Goal: Task Accomplishment & Management: Use online tool/utility

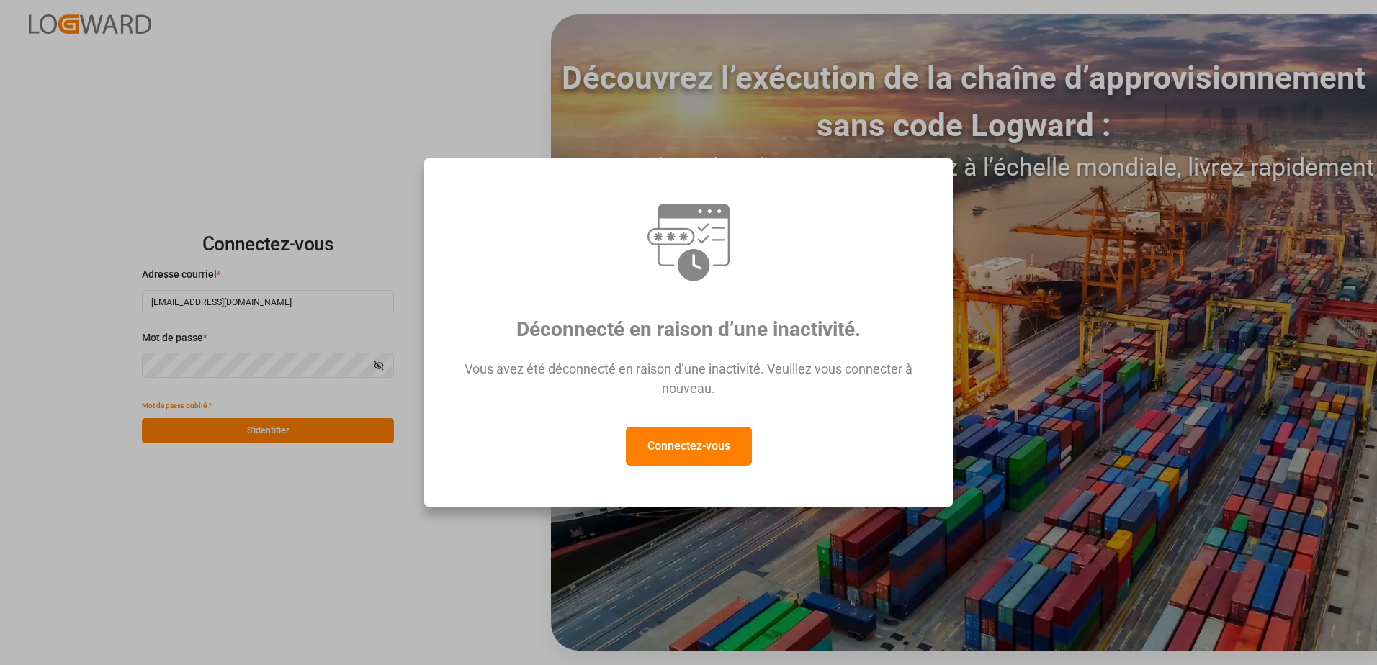
click at [701, 450] on button "Connectez-vous" at bounding box center [689, 446] width 126 height 39
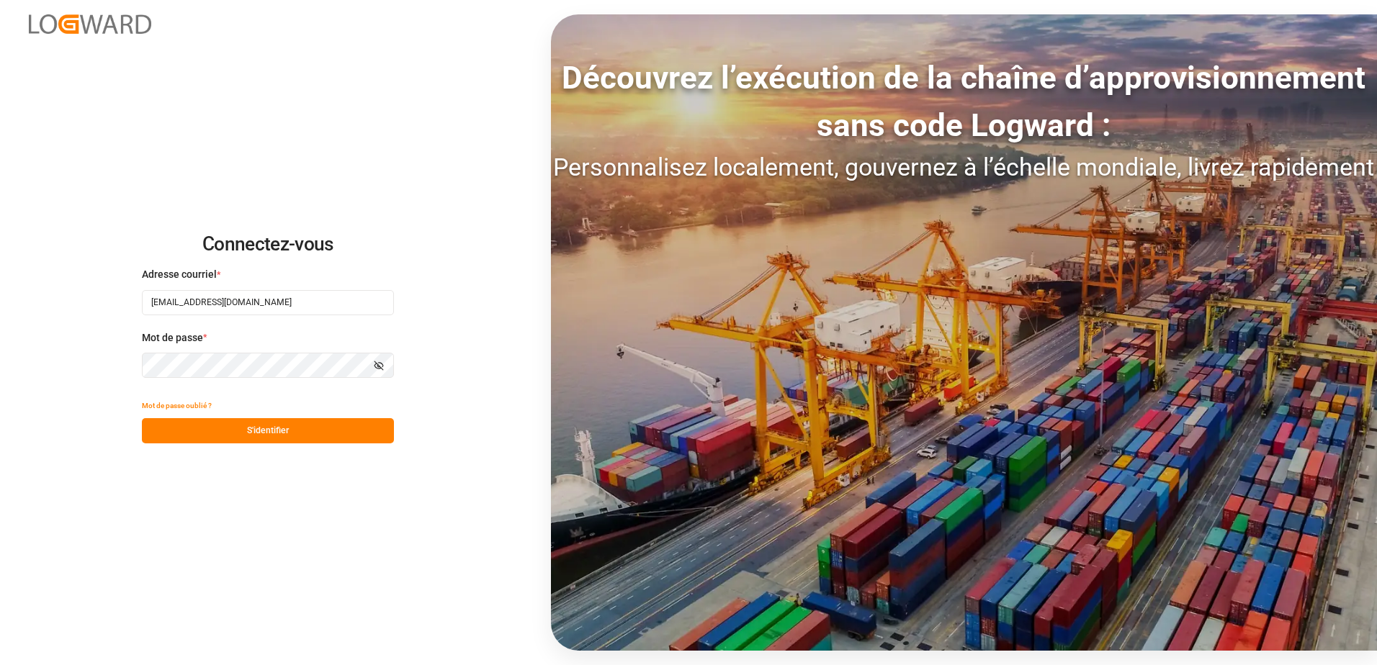
click at [321, 431] on button "S'identifier" at bounding box center [268, 430] width 252 height 25
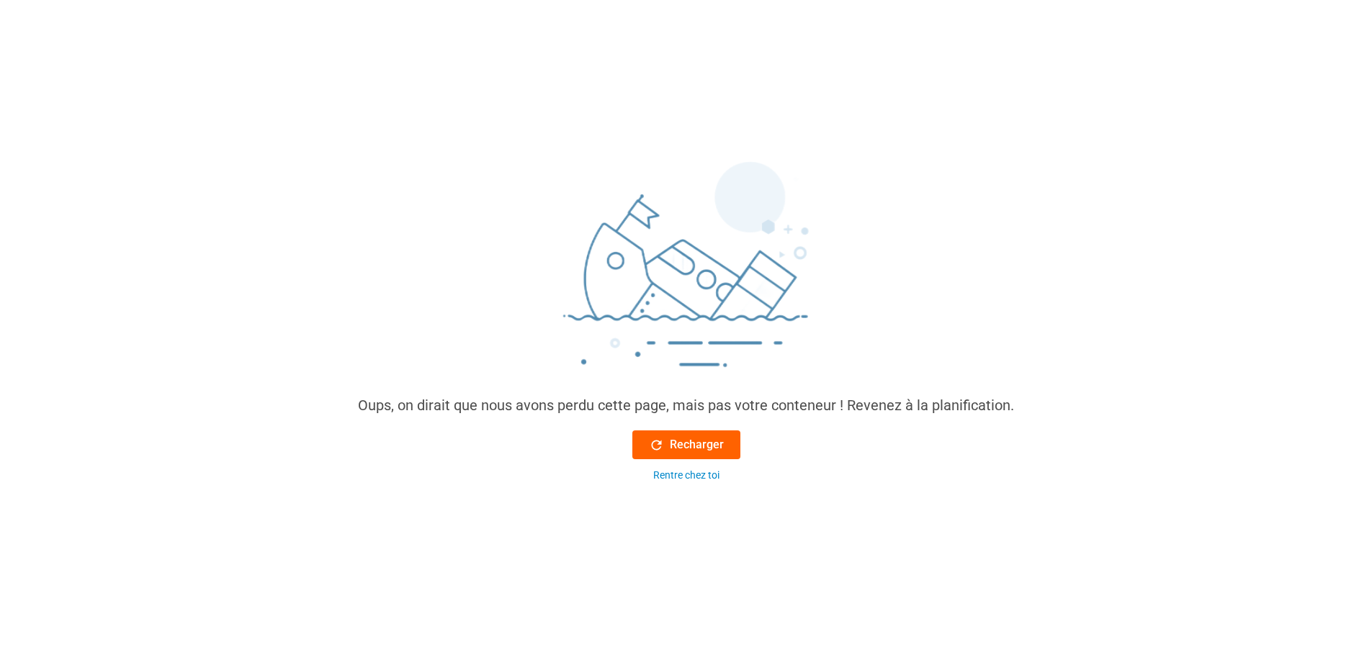
click at [693, 449] on font "Recharger" at bounding box center [697, 444] width 54 height 17
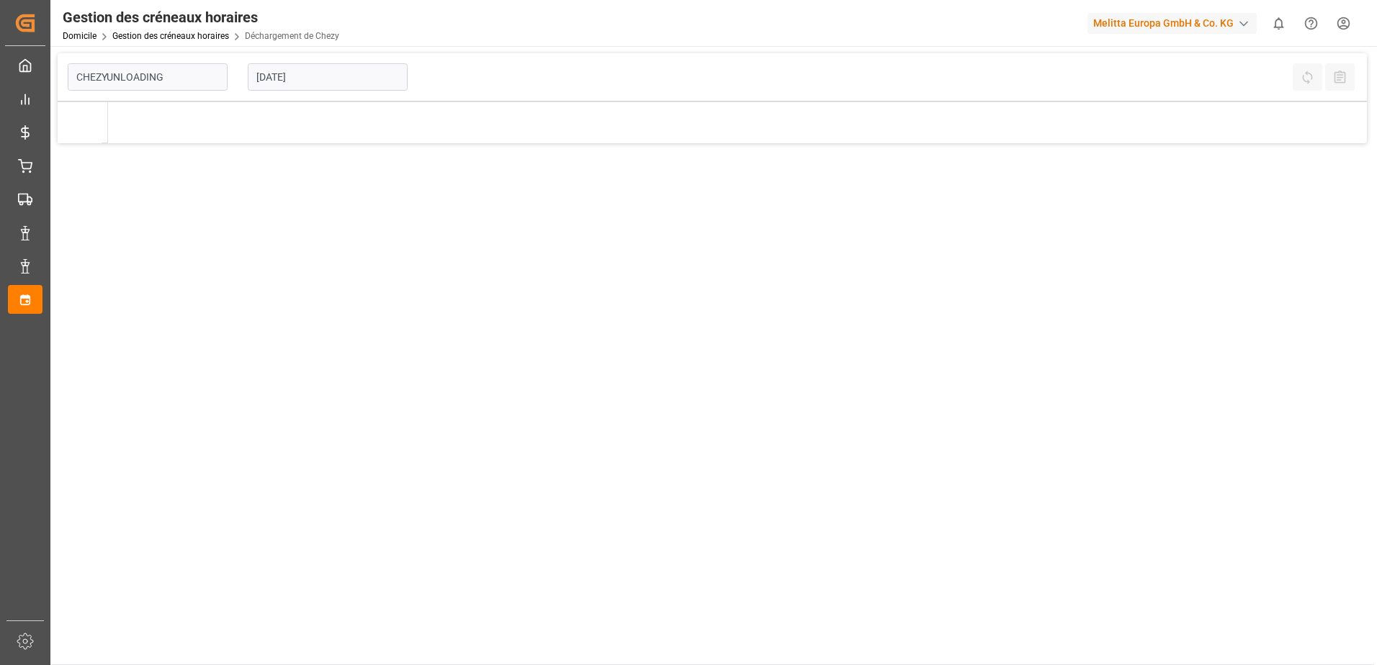
type input "Chezy Unloading"
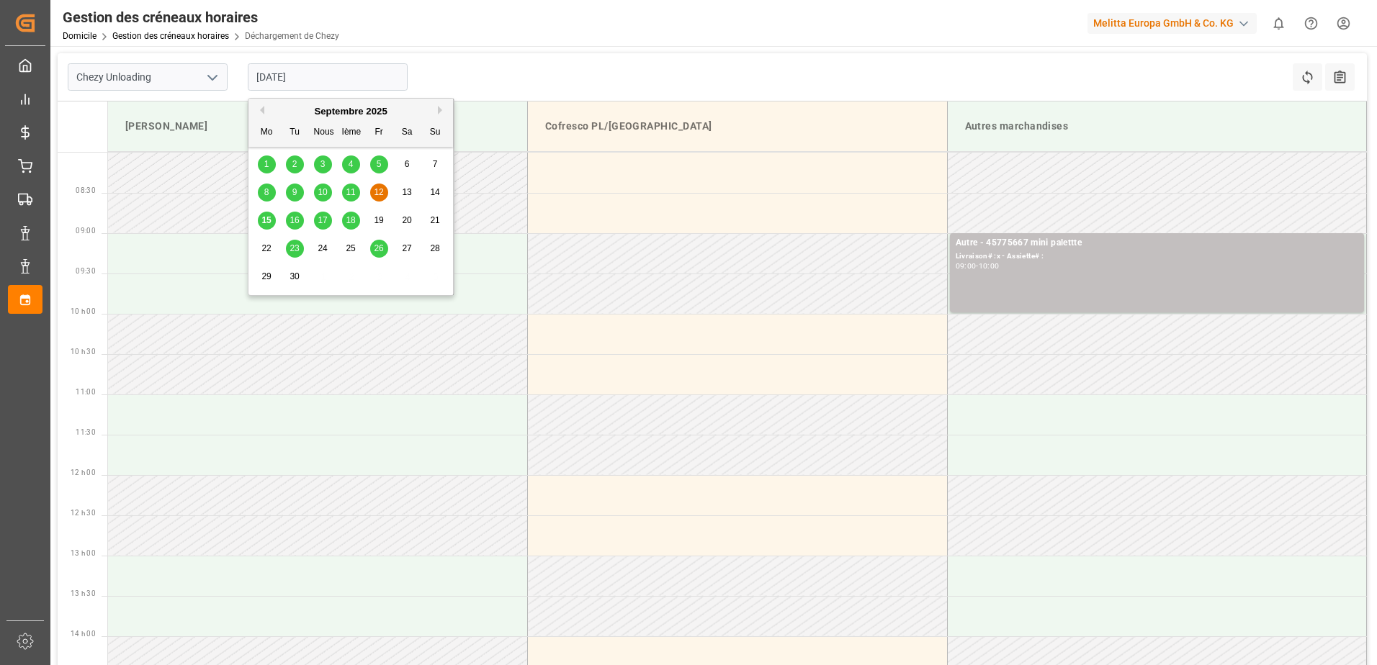
click at [286, 81] on input "[DATE]" at bounding box center [328, 76] width 160 height 27
click at [260, 224] on div "15" at bounding box center [267, 220] width 18 height 17
type input "[DATE]"
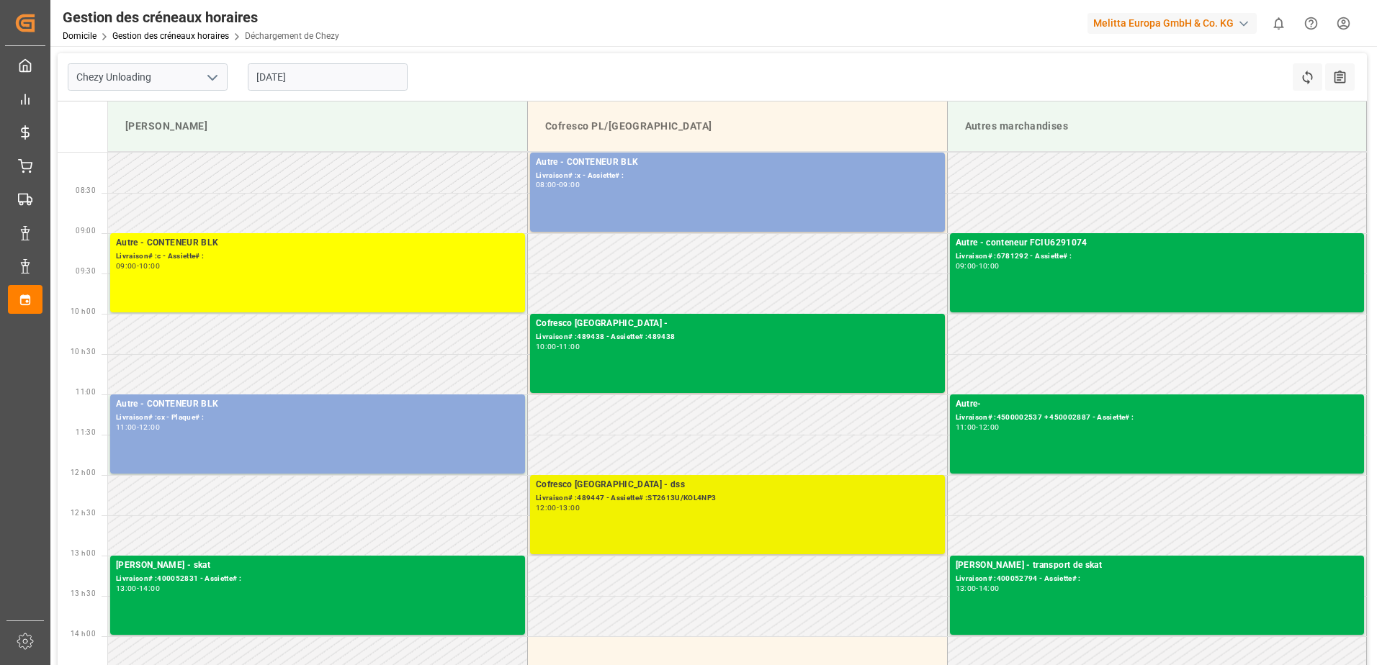
click at [548, 516] on div "Cofresco Pologne - dss Livraison# :489447 - Assiette# :ST2613U/KOL4NP3 12:00 - …" at bounding box center [737, 514] width 403 height 73
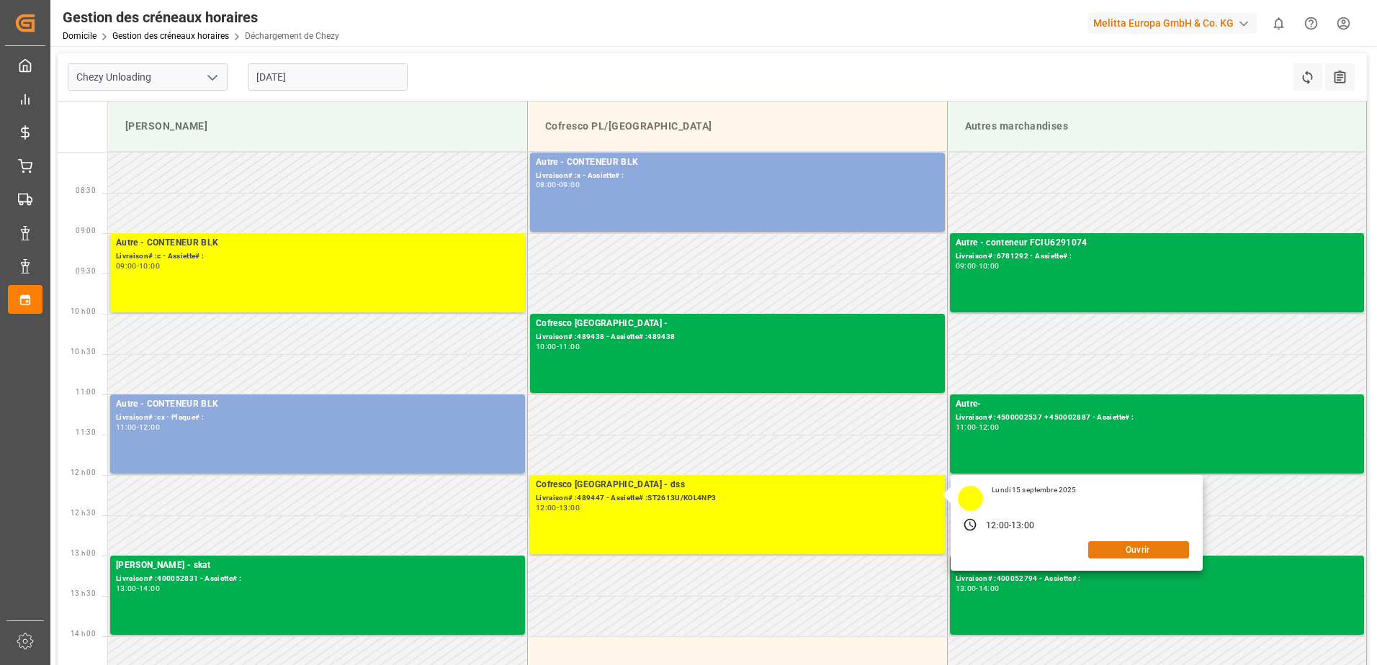
click at [1145, 547] on button "Ouvrir" at bounding box center [1138, 550] width 101 height 17
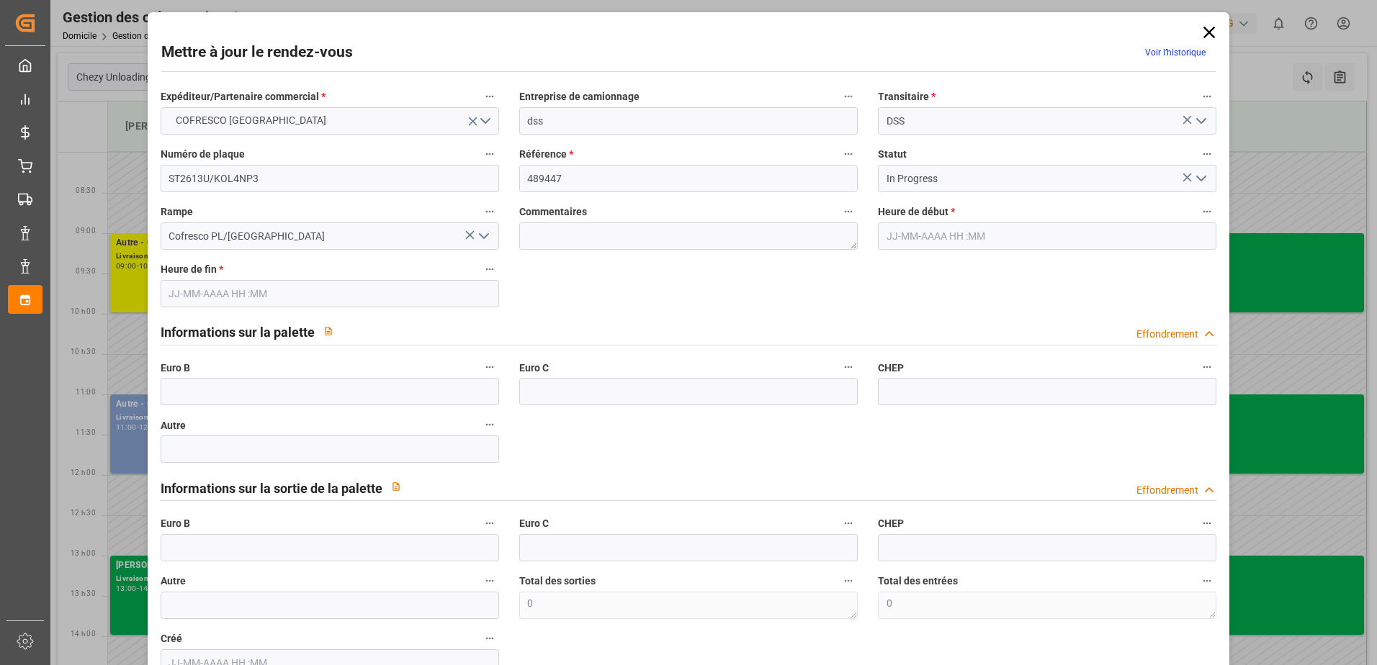
type input "[DATE] 12:00"
type input "[DATE] 13:00"
type input "[DATE] 09:50"
click at [1197, 177] on polyline "Ouvrir le menu" at bounding box center [1201, 178] width 9 height 4
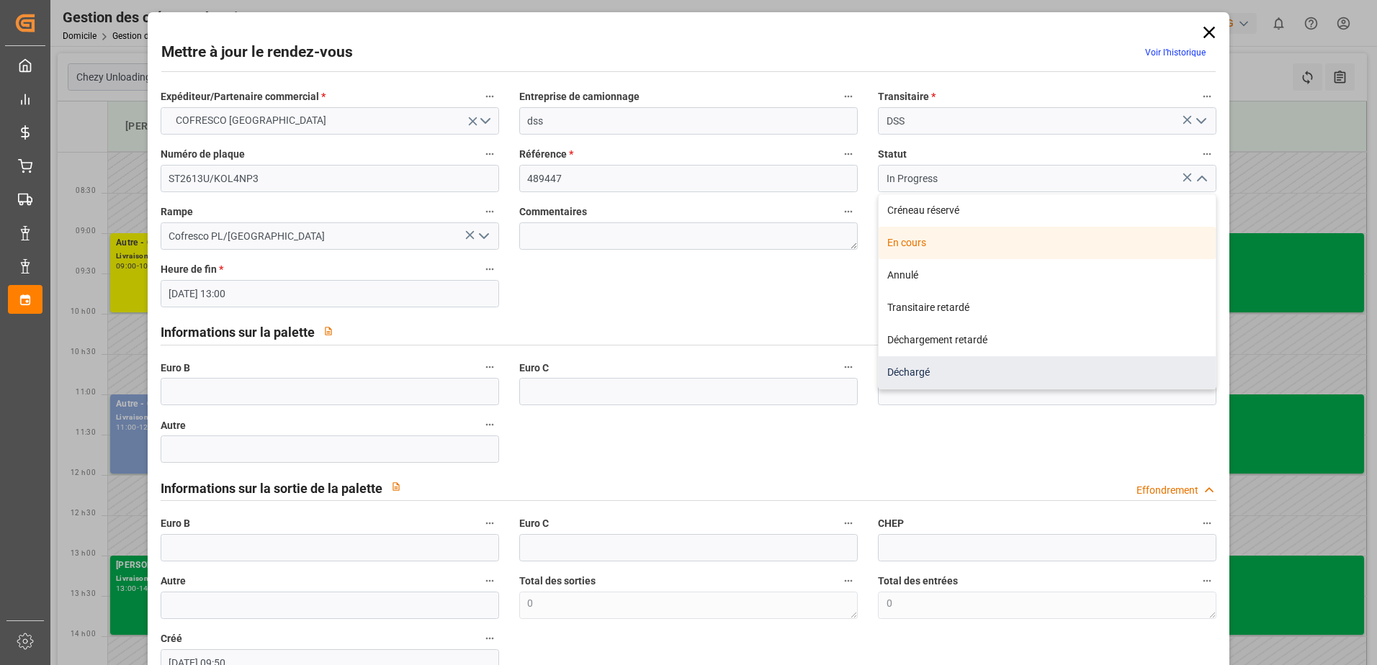
click at [899, 372] on div "Déchargé" at bounding box center [1047, 372] width 337 height 32
type input "Unloaded"
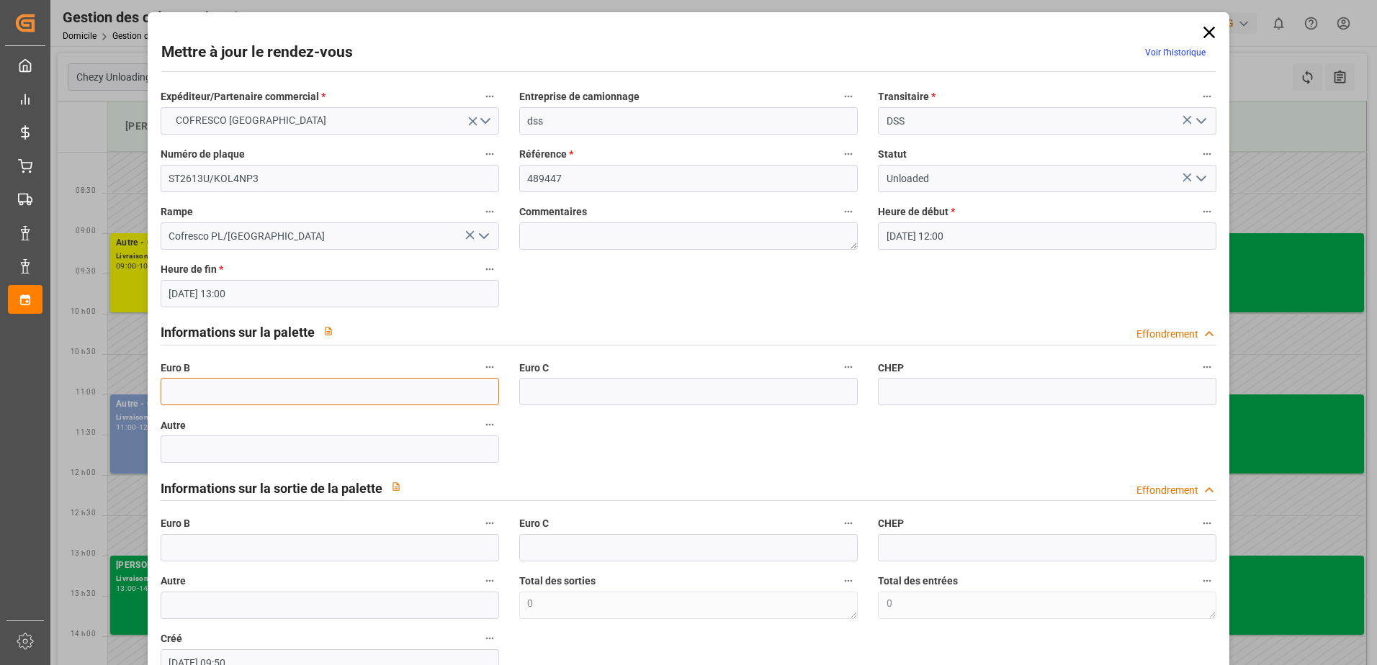
click at [442, 390] on input "text" at bounding box center [330, 391] width 338 height 27
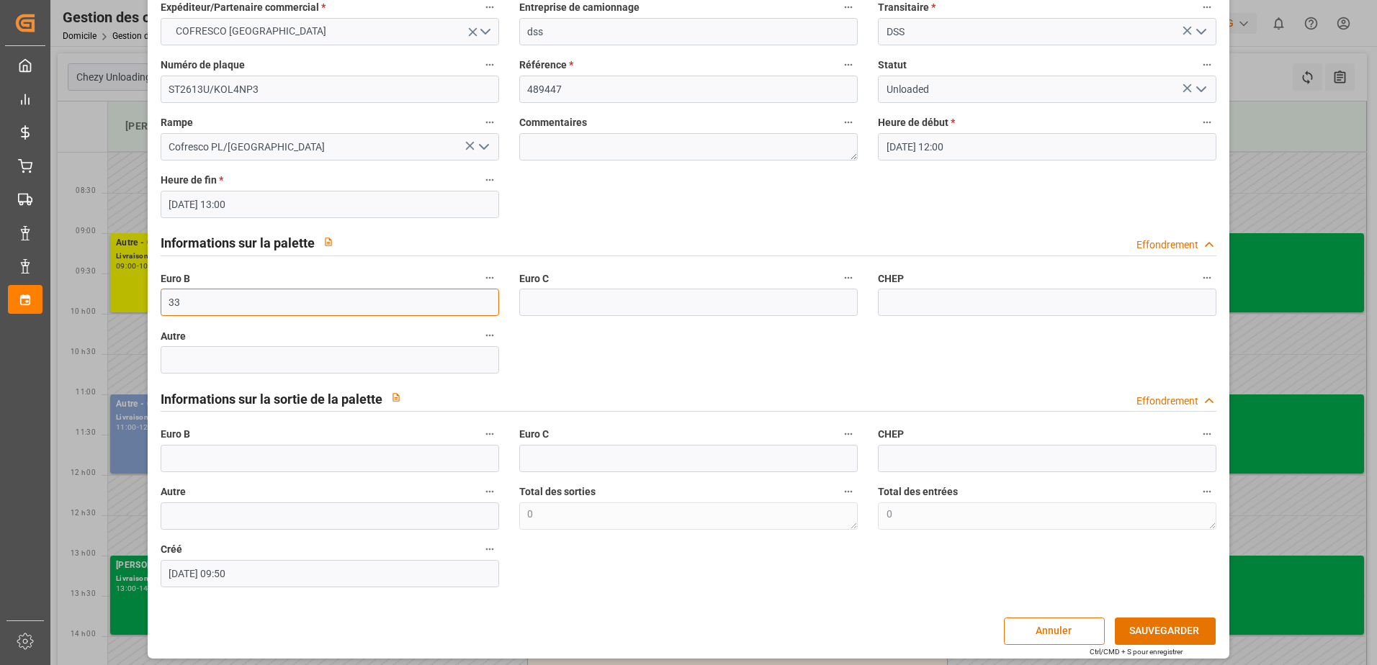
scroll to position [95, 0]
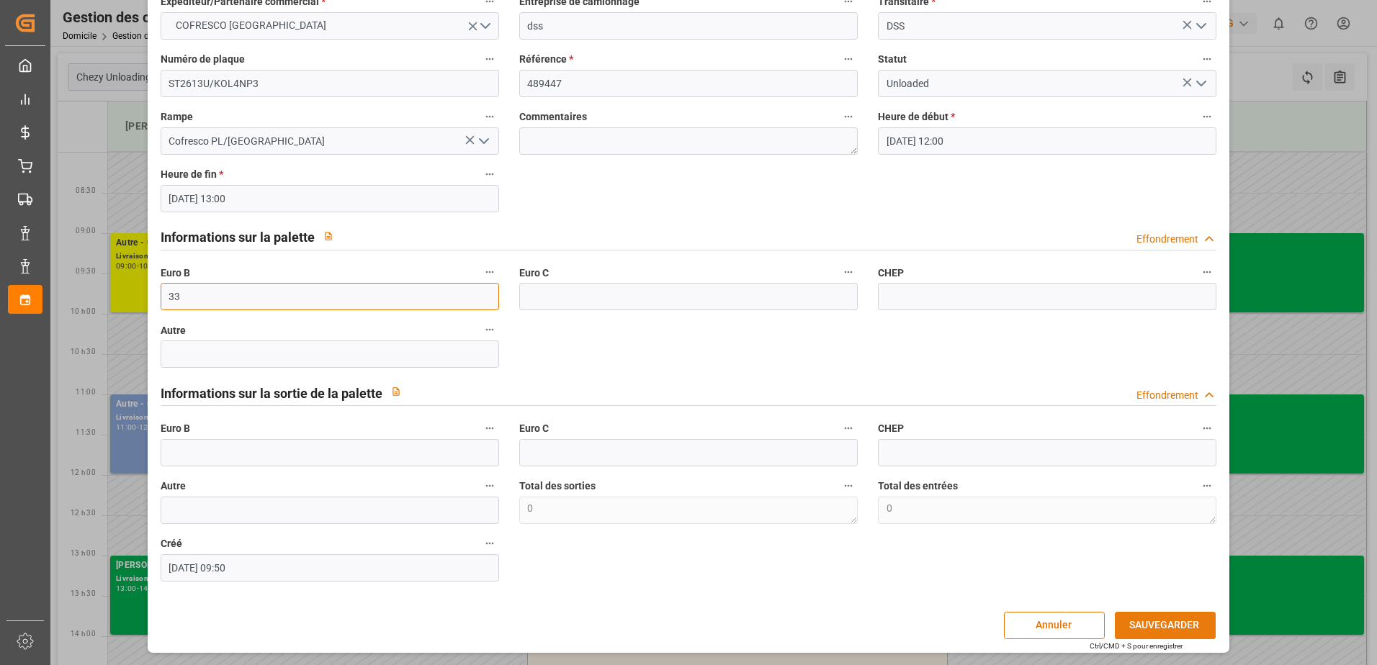
type input "33"
click at [1162, 629] on button "SAUVEGARDER" at bounding box center [1165, 625] width 101 height 27
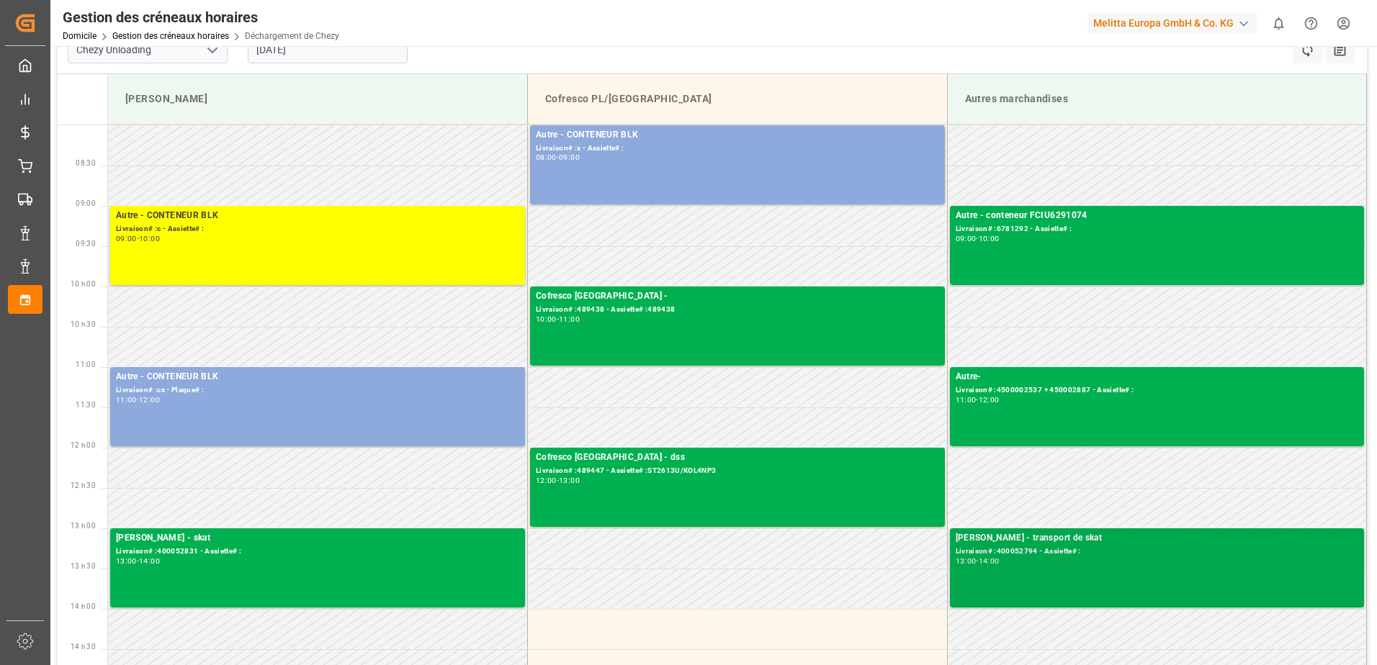
scroll to position [0, 0]
